Goal: Information Seeking & Learning: Learn about a topic

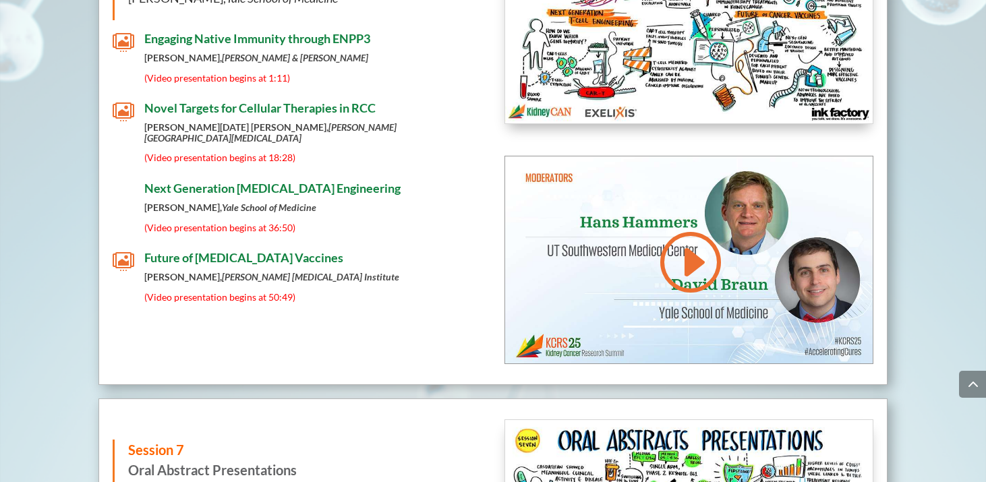
scroll to position [6156, 0]
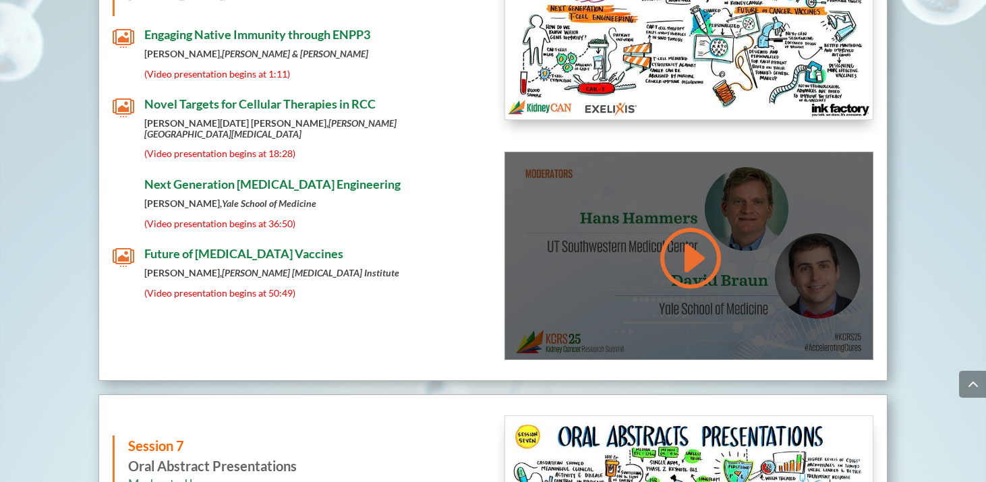
click at [690, 224] on link at bounding box center [689, 258] width 65 height 68
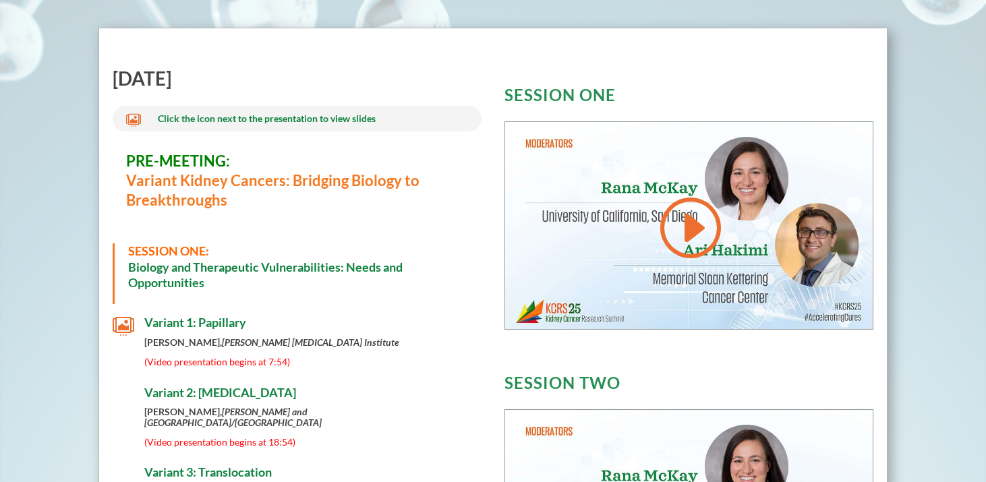
scroll to position [0, 0]
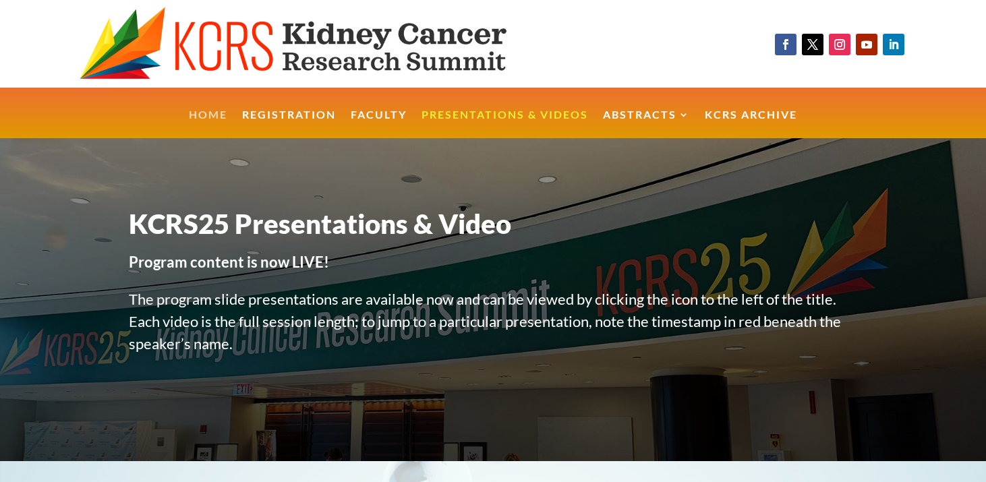
click at [210, 116] on link "Home" at bounding box center [208, 124] width 38 height 29
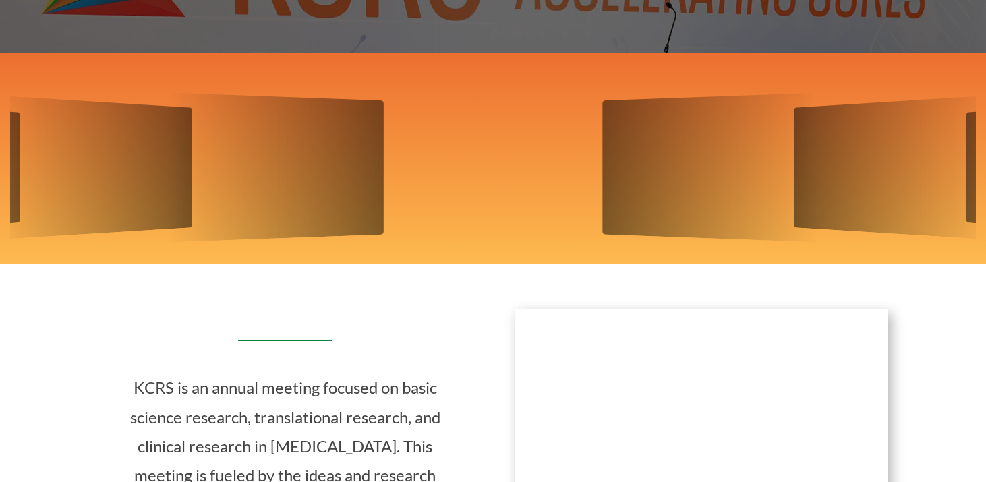
scroll to position [443, 0]
